Goal: Find specific page/section: Find specific page/section

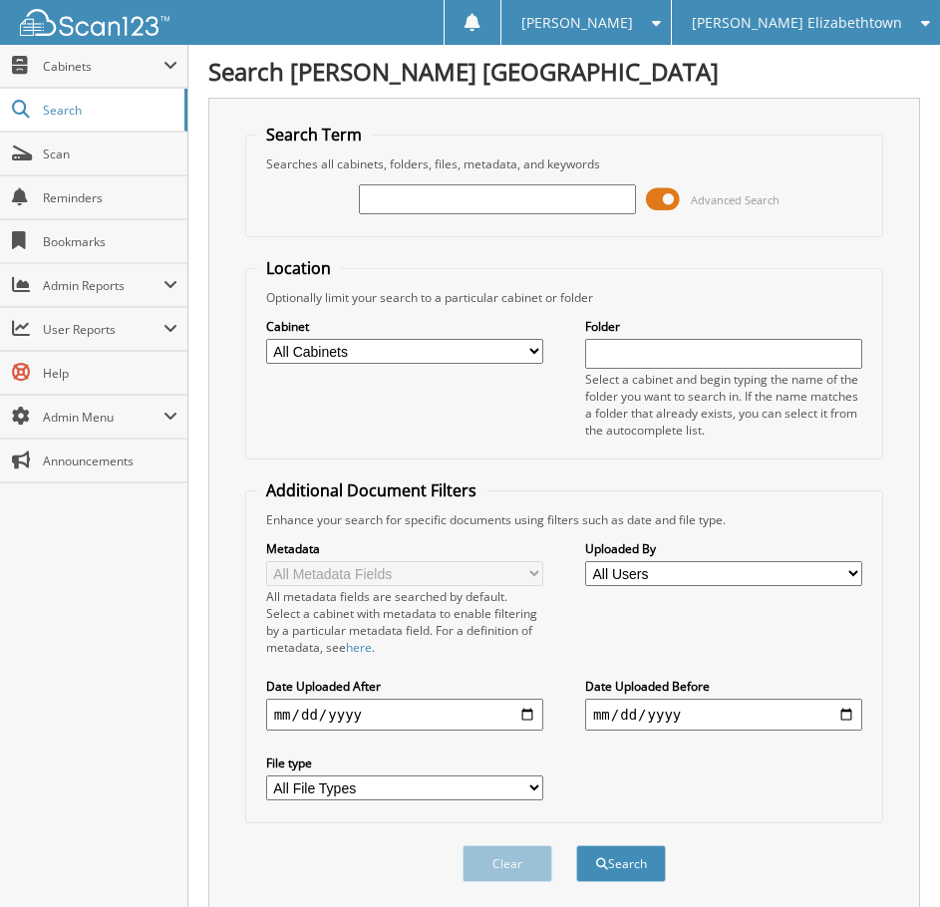
drag, startPoint x: 419, startPoint y: 193, endPoint x: 445, endPoint y: 207, distance: 30.3
click at [439, 204] on input "text" at bounding box center [497, 199] width 277 height 30
type input "[PERSON_NAME]"
click at [576, 845] on button "Search" at bounding box center [621, 863] width 90 height 37
click at [79, 65] on span "Cabinets" at bounding box center [103, 66] width 121 height 17
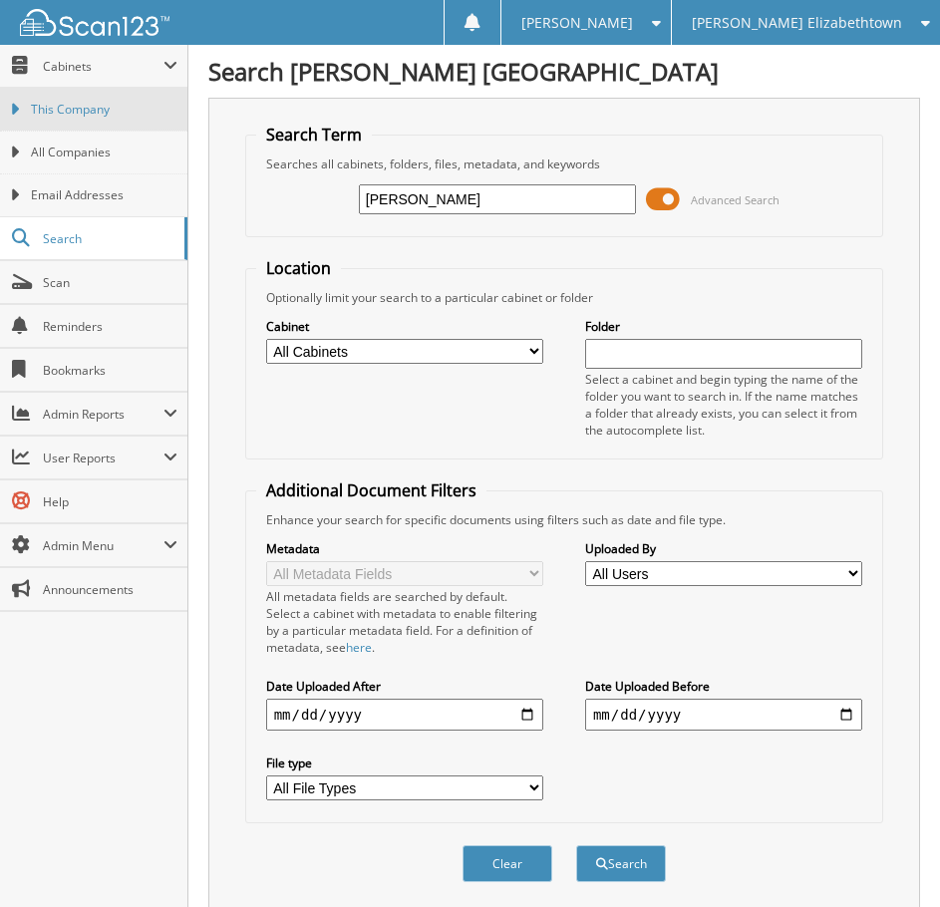
click at [82, 112] on span "This Company" at bounding box center [104, 110] width 147 height 18
